Goal: Find specific page/section: Find specific page/section

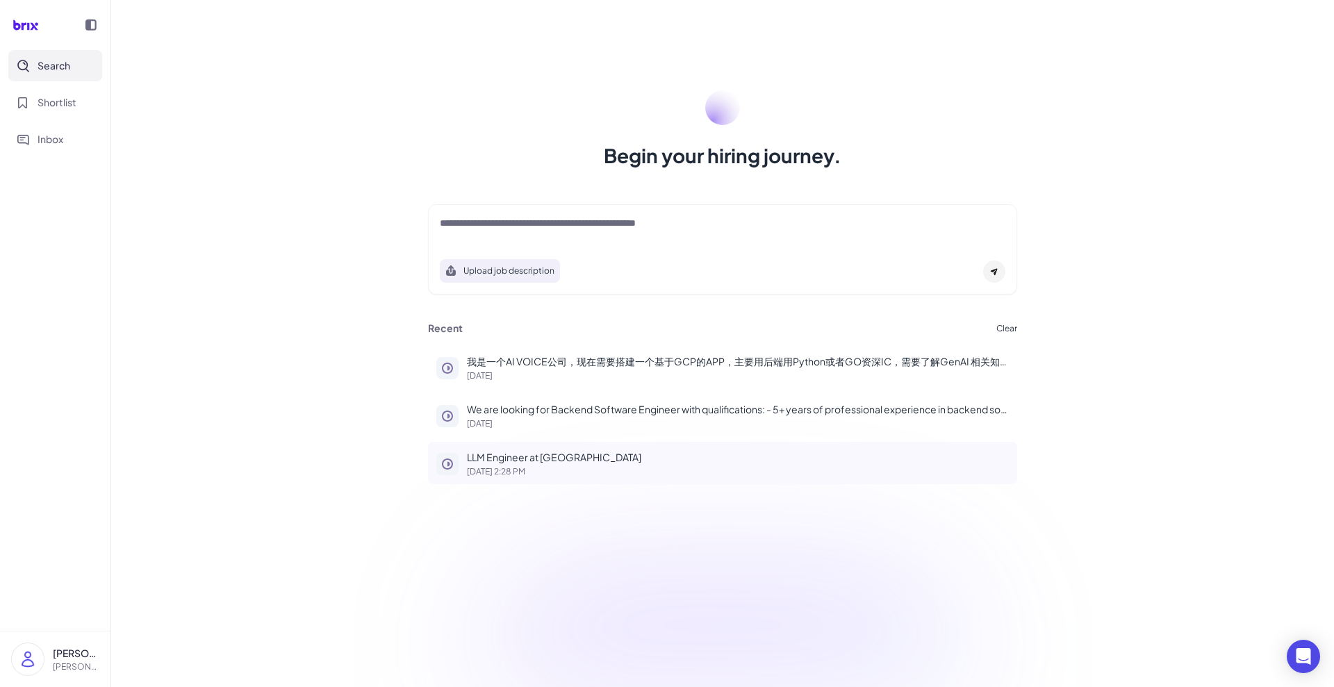
click at [513, 454] on p "LLM Engineer at SF" at bounding box center [738, 457] width 542 height 15
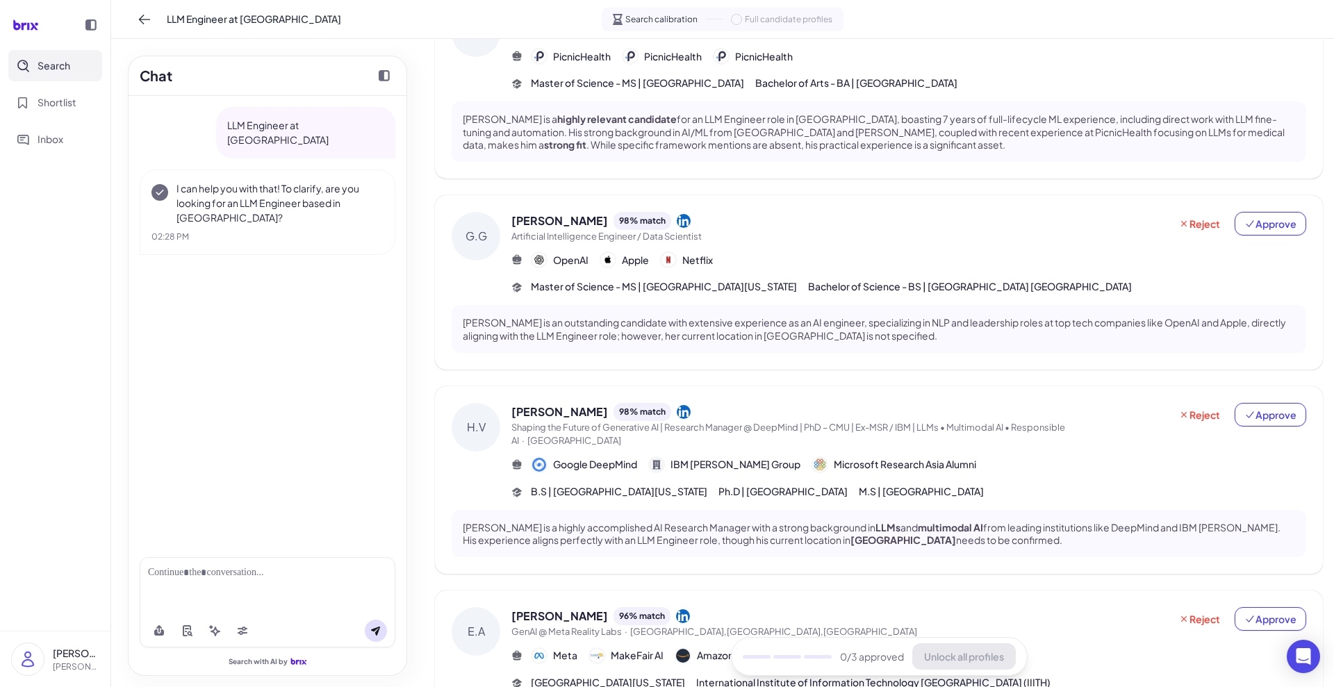
scroll to position [347, 0]
